Goal: Use online tool/utility: Use online tool/utility

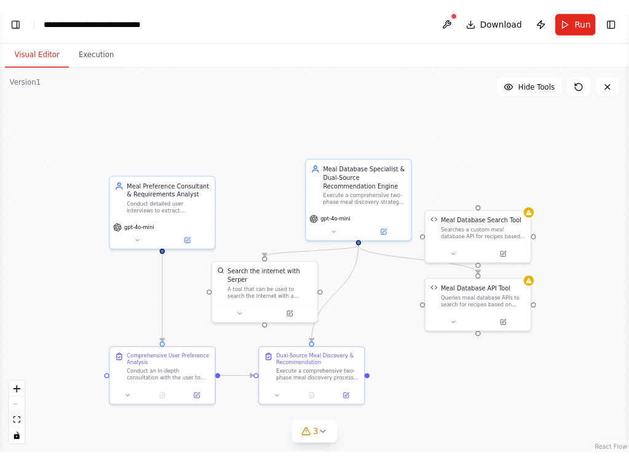
scroll to position [4669, 0]
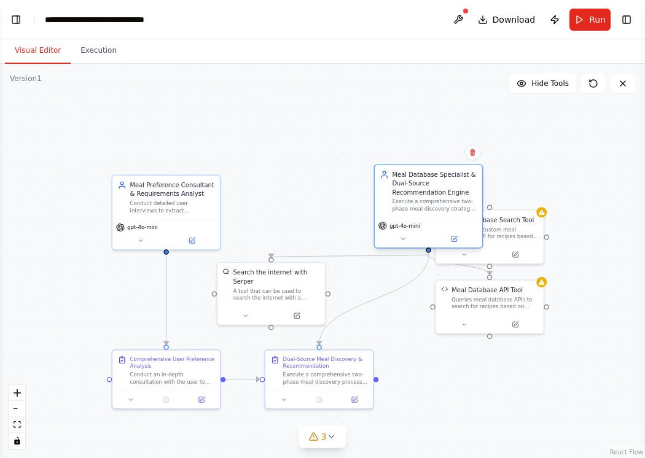
drag, startPoint x: 380, startPoint y: 191, endPoint x: 441, endPoint y: 197, distance: 61.1
click at [441, 197] on div "Meal Database Specialist & Dual-Source Recommendation Engine Execute a comprehe…" at bounding box center [434, 191] width 85 height 42
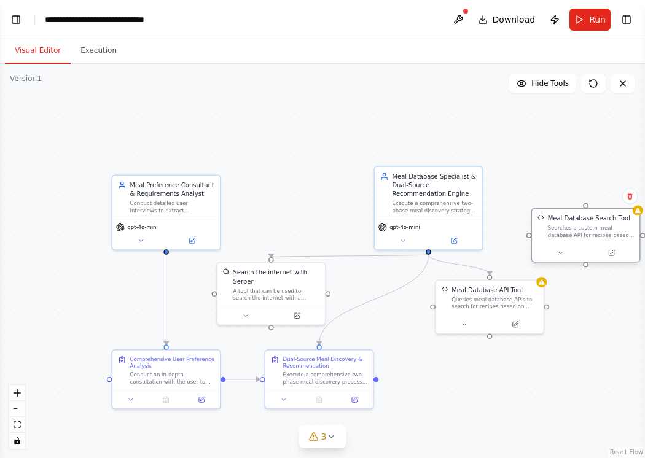
drag, startPoint x: 527, startPoint y: 237, endPoint x: 621, endPoint y: 232, distance: 94.1
click at [592, 232] on div "Searches a custom meal database API for recipes based on query criteria and die…" at bounding box center [591, 232] width 87 height 14
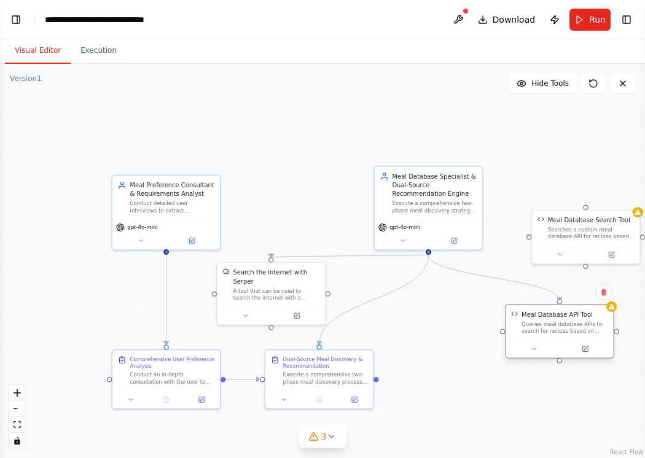
drag, startPoint x: 492, startPoint y: 315, endPoint x: 559, endPoint y: 345, distance: 74.0
click at [559, 345] on div at bounding box center [560, 349] width 108 height 18
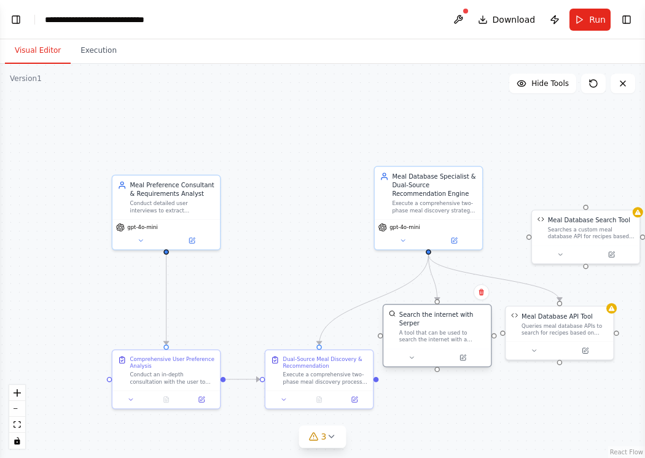
drag, startPoint x: 296, startPoint y: 291, endPoint x: 466, endPoint y: 335, distance: 175.2
click at [466, 335] on div "A tool that can be used to search the internet with a search_query. Supports di…" at bounding box center [442, 336] width 87 height 14
click at [543, 381] on div ".deletable-edge-delete-btn { width: 20px; height: 20px; border: 0px solid #ffff…" at bounding box center [322, 261] width 645 height 394
click at [539, 347] on button at bounding box center [533, 349] width 49 height 10
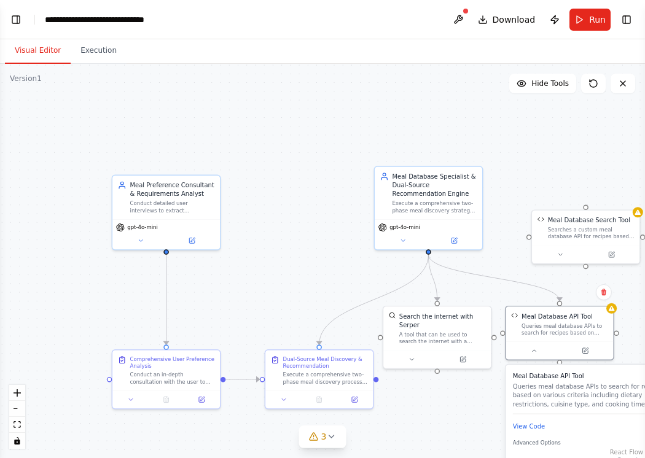
click at [437, 393] on div ".deletable-edge-delete-btn { width: 20px; height: 20px; border: 0px solid #ffff…" at bounding box center [322, 261] width 645 height 394
click at [458, 352] on div at bounding box center [437, 358] width 108 height 18
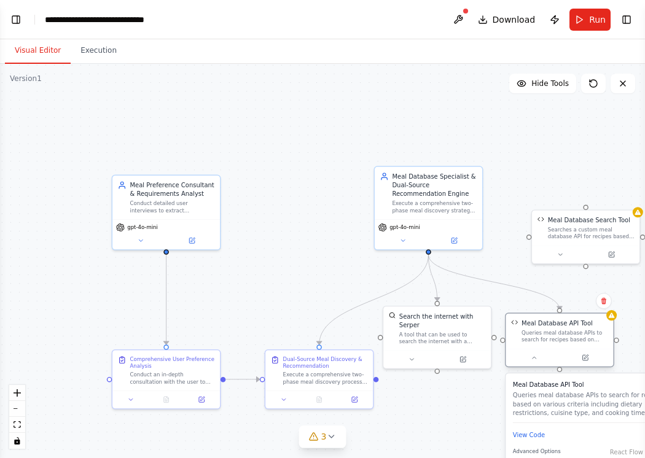
click at [592, 339] on div "Queries meal database APIs to search for recipes based on various criteria incl…" at bounding box center [565, 336] width 87 height 14
click at [561, 369] on div at bounding box center [560, 370] width 6 height 6
drag, startPoint x: 561, startPoint y: 369, endPoint x: 561, endPoint y: 376, distance: 6.8
click at [561, 369] on div "Meal Database API Tool Queries meal database APIs to search for recipes based o…" at bounding box center [559, 342] width 109 height 55
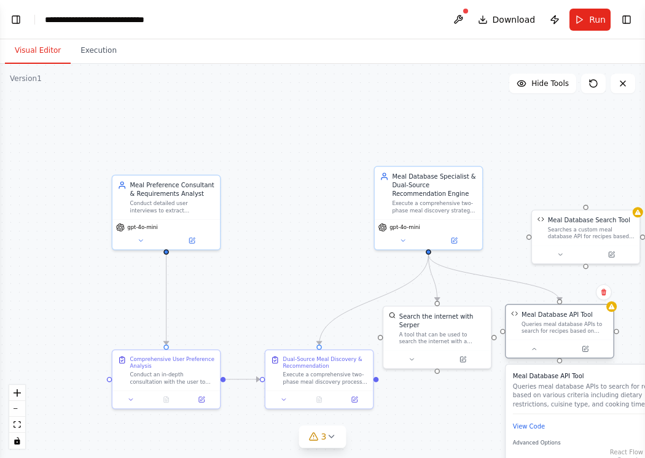
drag, startPoint x: 563, startPoint y: 349, endPoint x: 563, endPoint y: 342, distance: 7.4
click at [563, 342] on div at bounding box center [560, 349] width 108 height 18
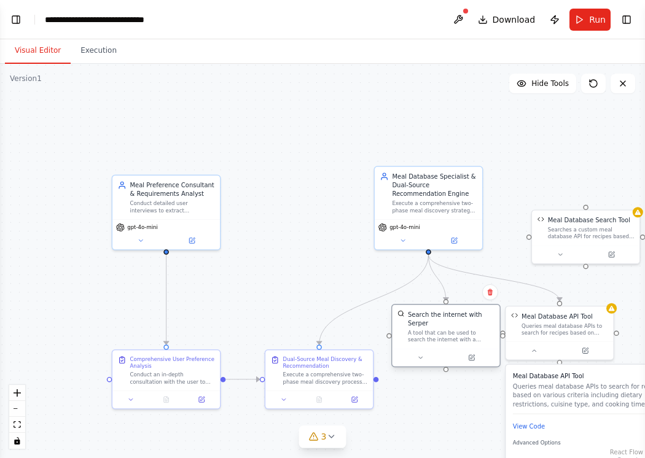
drag, startPoint x: 440, startPoint y: 321, endPoint x: 447, endPoint y: 319, distance: 7.0
click at [447, 319] on div "Search the internet with Serper" at bounding box center [451, 318] width 87 height 17
click at [440, 410] on div ".deletable-edge-delete-btn { width: 20px; height: 20px; border: 0px solid #ffff…" at bounding box center [322, 261] width 645 height 394
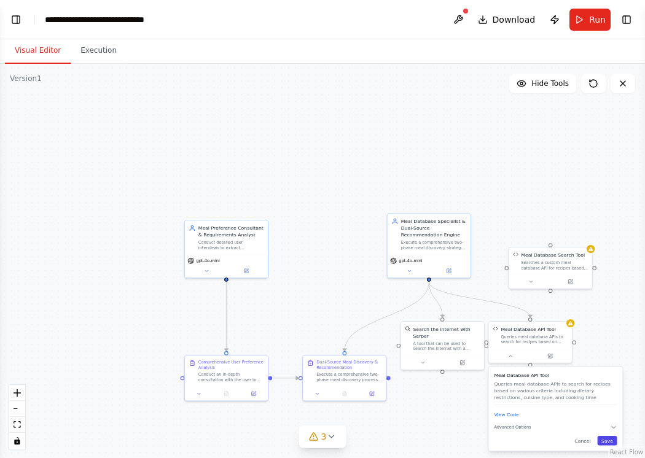
click at [592, 442] on button "Save" at bounding box center [607, 440] width 20 height 9
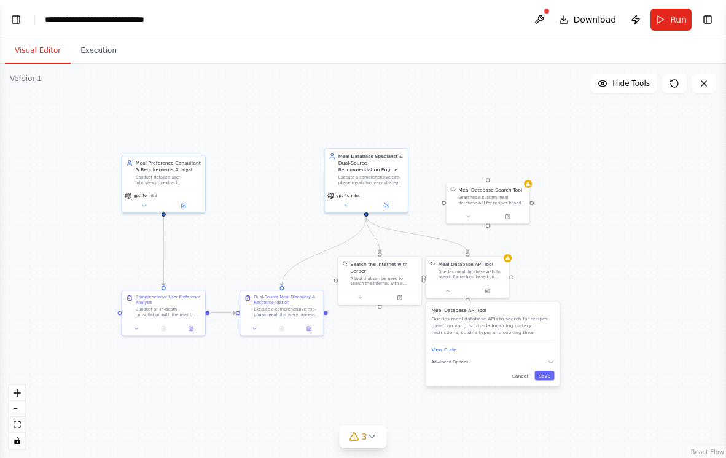
drag, startPoint x: 284, startPoint y: 160, endPoint x: 222, endPoint y: 95, distance: 90.4
click at [222, 95] on div ".deletable-edge-delete-btn { width: 20px; height: 20px; border: 0px solid #ffff…" at bounding box center [363, 261] width 726 height 394
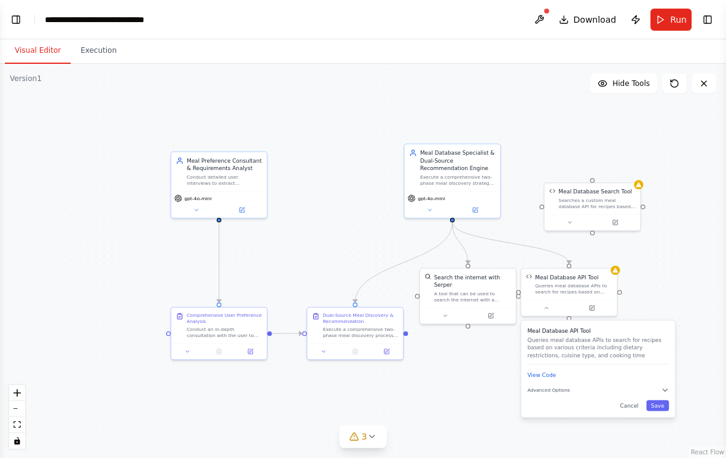
drag, startPoint x: 271, startPoint y: 174, endPoint x: 333, endPoint y: 165, distance: 62.7
click at [332, 165] on div ".deletable-edge-delete-btn { width: 20px; height: 20px; border: 0px solid #ffff…" at bounding box center [363, 261] width 726 height 394
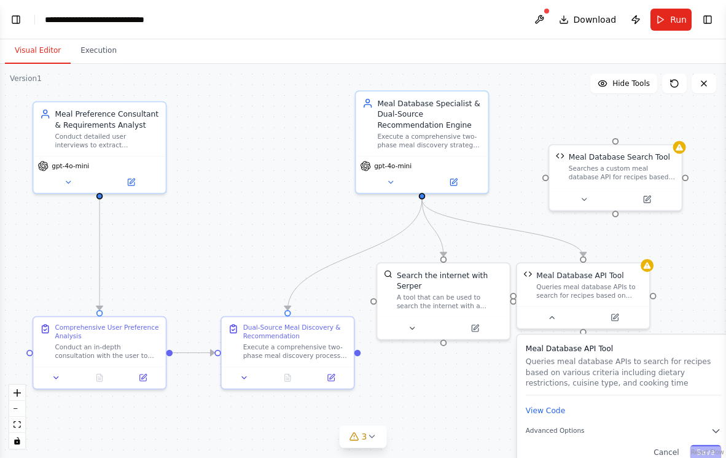
drag, startPoint x: 317, startPoint y: 189, endPoint x: 257, endPoint y: 156, distance: 68.2
click at [257, 156] on div ".deletable-edge-delete-btn { width: 20px; height: 20px; border: 0px solid #ffff…" at bounding box center [363, 261] width 726 height 394
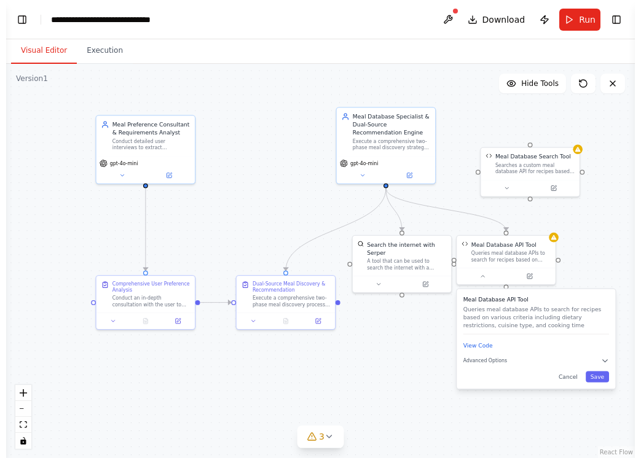
scroll to position [4717, 0]
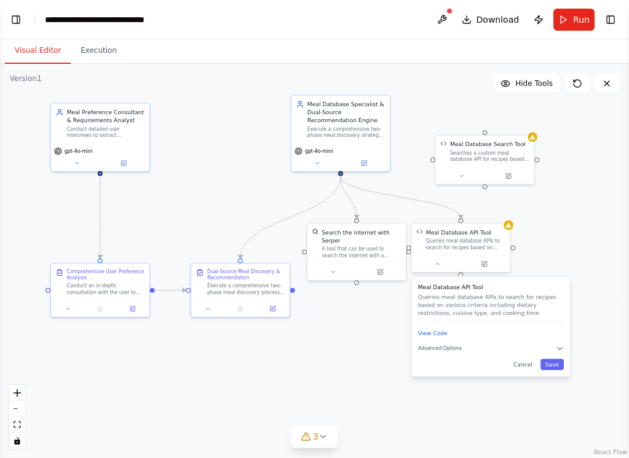
drag, startPoint x: 284, startPoint y: 131, endPoint x: 245, endPoint y: 119, distance: 41.4
click at [245, 119] on div ".deletable-edge-delete-btn { width: 20px; height: 20px; border: 0px solid #ffff…" at bounding box center [314, 261] width 629 height 394
click at [555, 363] on button "Save" at bounding box center [551, 363] width 23 height 11
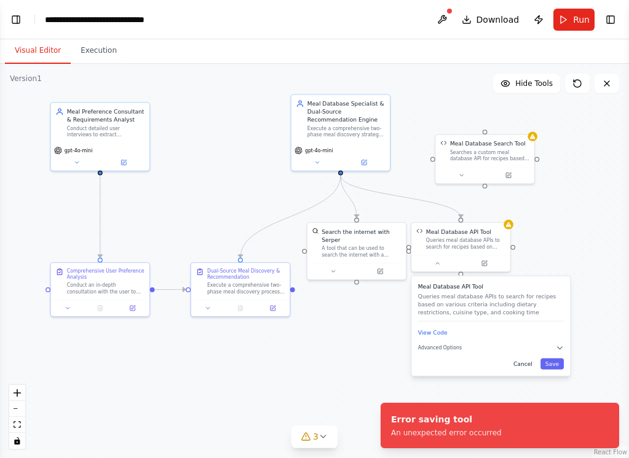
click at [523, 369] on button "Cancel" at bounding box center [522, 363] width 29 height 11
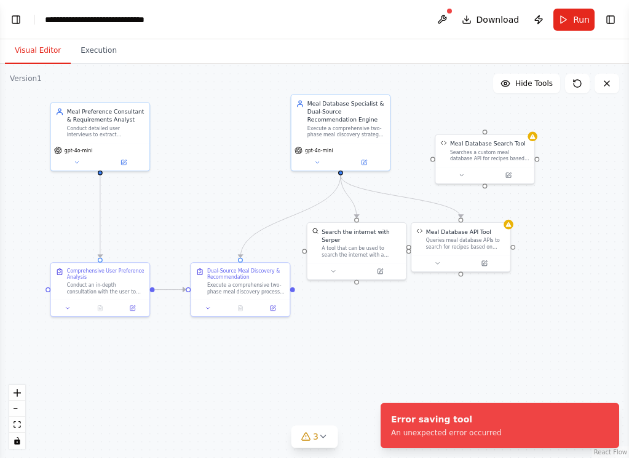
click at [523, 369] on div ".deletable-edge-delete-btn { width: 20px; height: 20px; border: 0px solid #ffff…" at bounding box center [314, 261] width 629 height 394
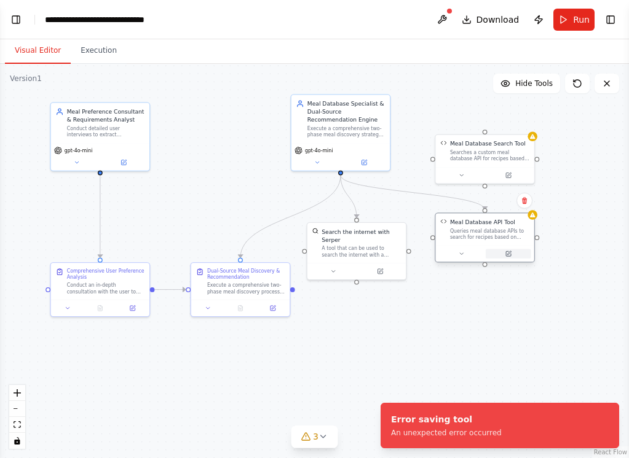
drag, startPoint x: 472, startPoint y: 254, endPoint x: 498, endPoint y: 249, distance: 25.6
click at [497, 249] on div at bounding box center [484, 254] width 98 height 17
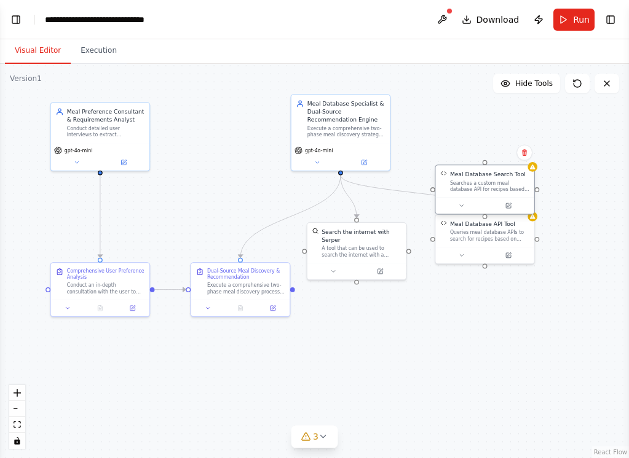
drag, startPoint x: 488, startPoint y: 170, endPoint x: 485, endPoint y: 199, distance: 29.6
click at [485, 199] on div at bounding box center [484, 205] width 98 height 17
click at [459, 147] on div ".deletable-edge-delete-btn { width: 20px; height: 20px; border: 0px solid #ffff…" at bounding box center [314, 261] width 629 height 394
click at [466, 192] on div "Meal Database Search Tool Searches a custom meal database API for recipes based…" at bounding box center [484, 181] width 98 height 32
click at [469, 143] on div ".deletable-edge-delete-btn { width: 20px; height: 20px; border: 0px solid #ffff…" at bounding box center [314, 261] width 629 height 394
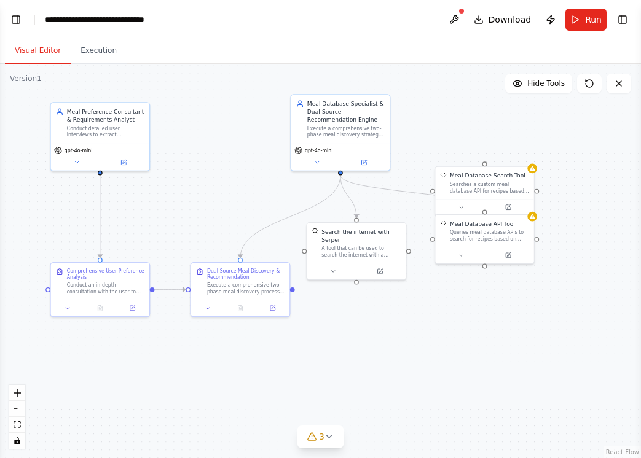
scroll to position [4688, 0]
